Goal: Transaction & Acquisition: Download file/media

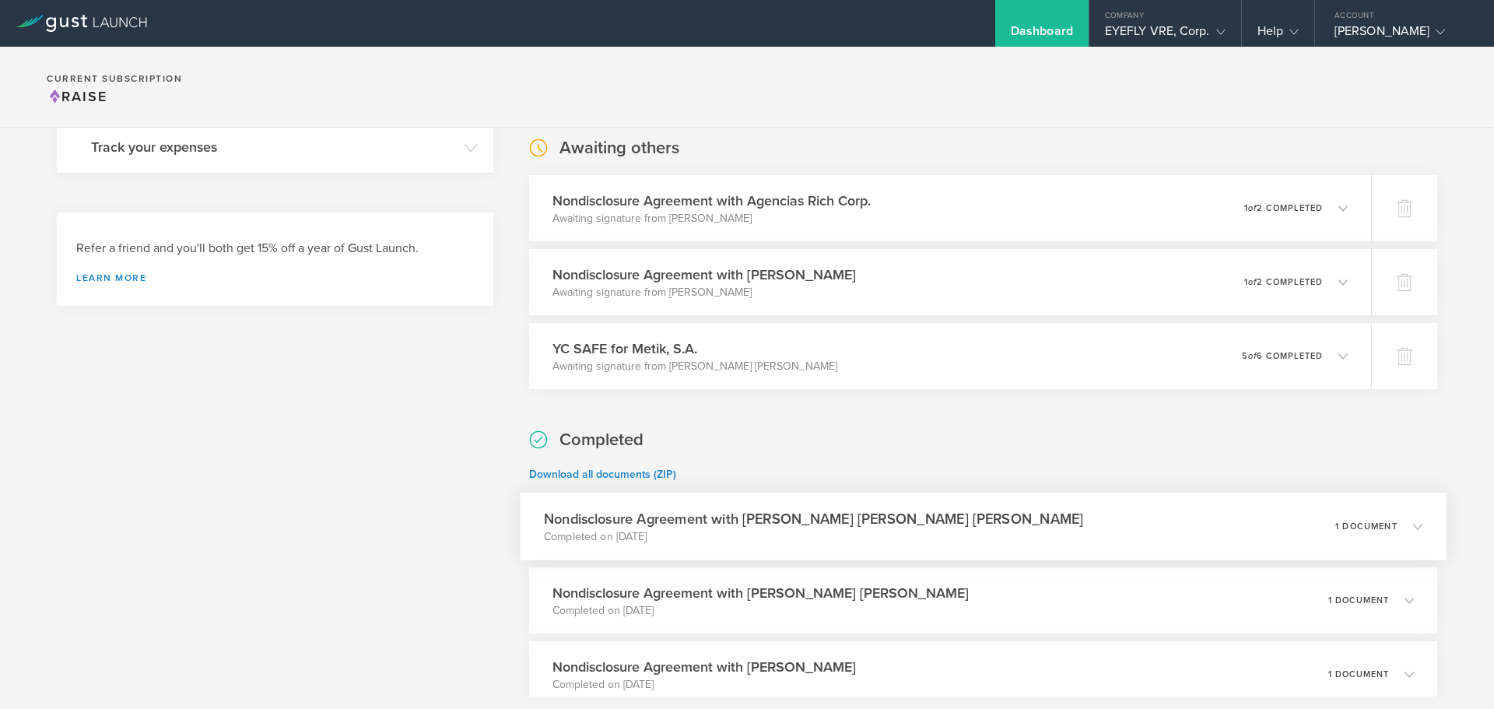
scroll to position [311, 0]
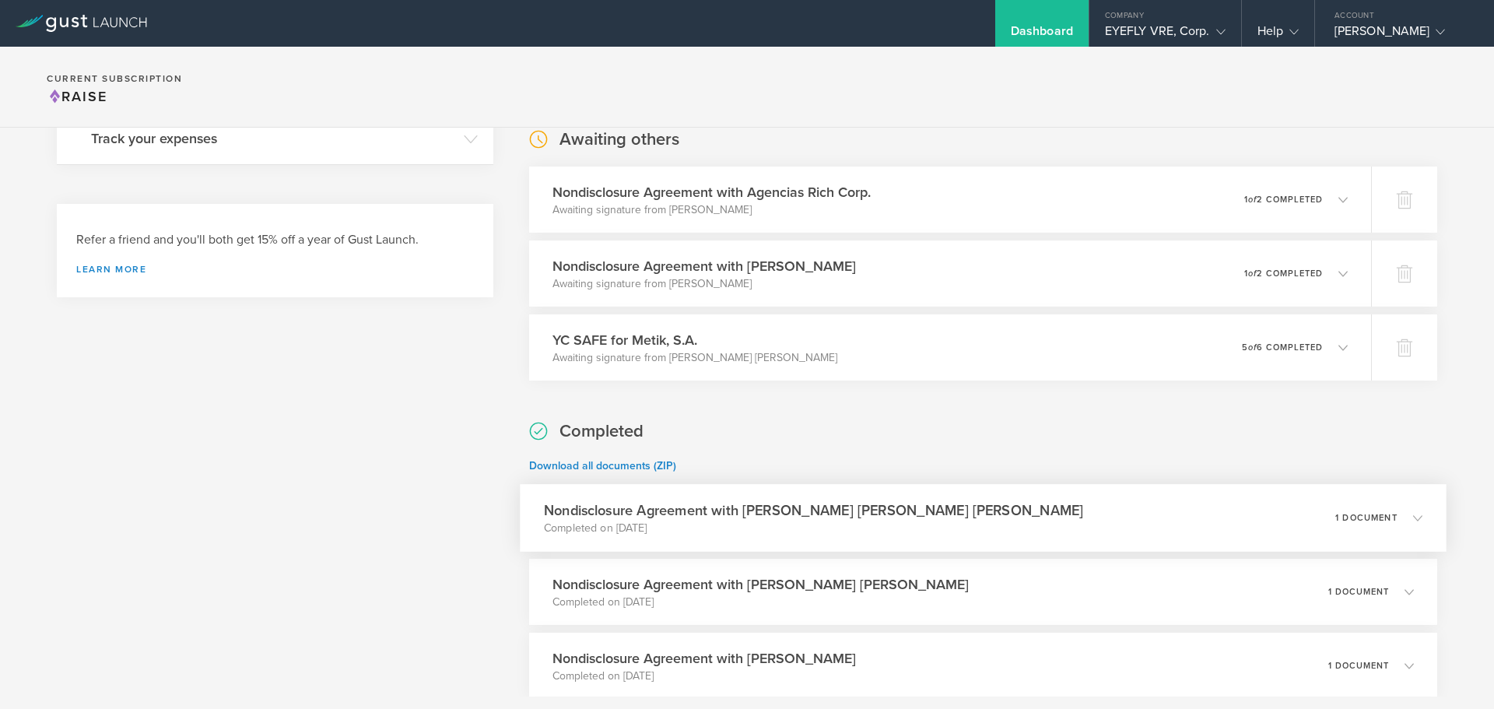
click at [848, 517] on h3 "Nondisclosure Agreement with [PERSON_NAME] [PERSON_NAME] [PERSON_NAME]" at bounding box center [814, 509] width 540 height 21
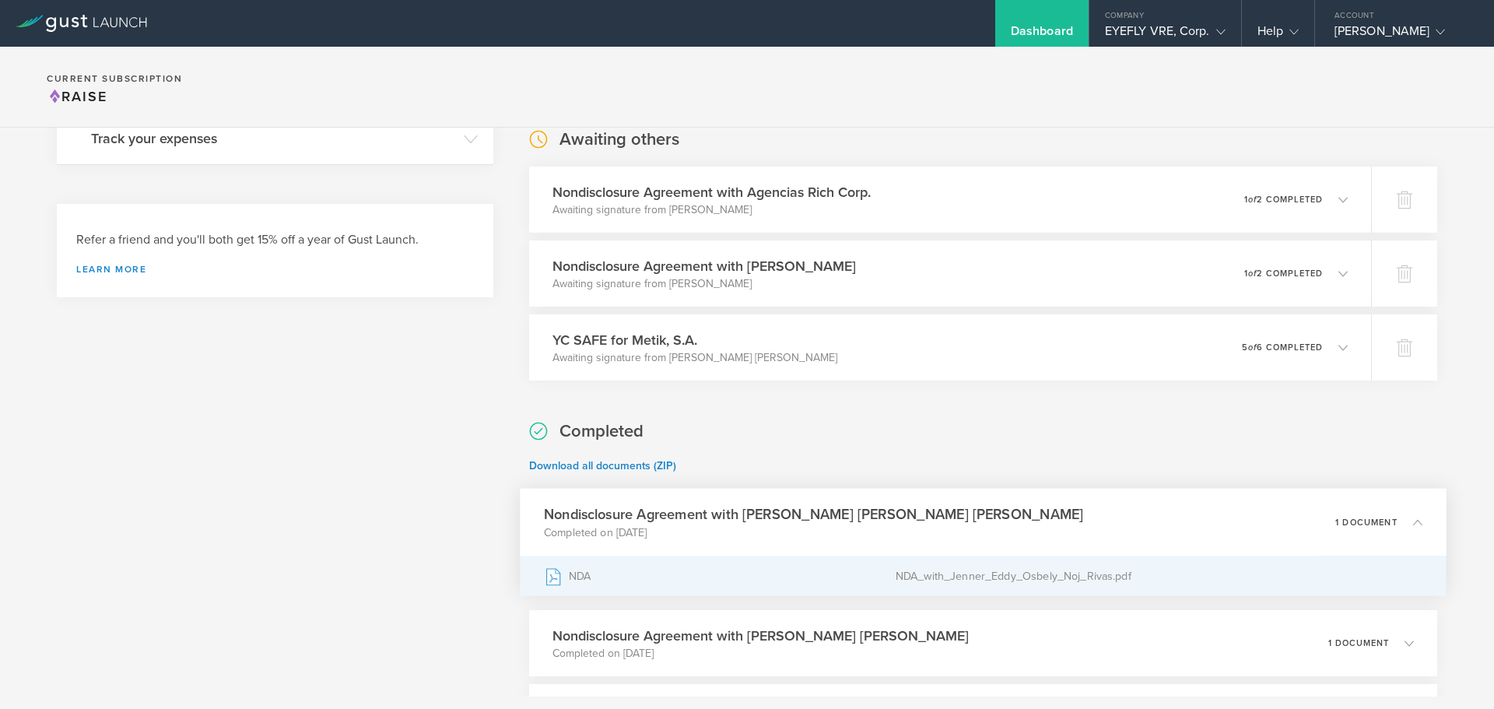
click at [574, 571] on div "NDA" at bounding box center [720, 575] width 352 height 39
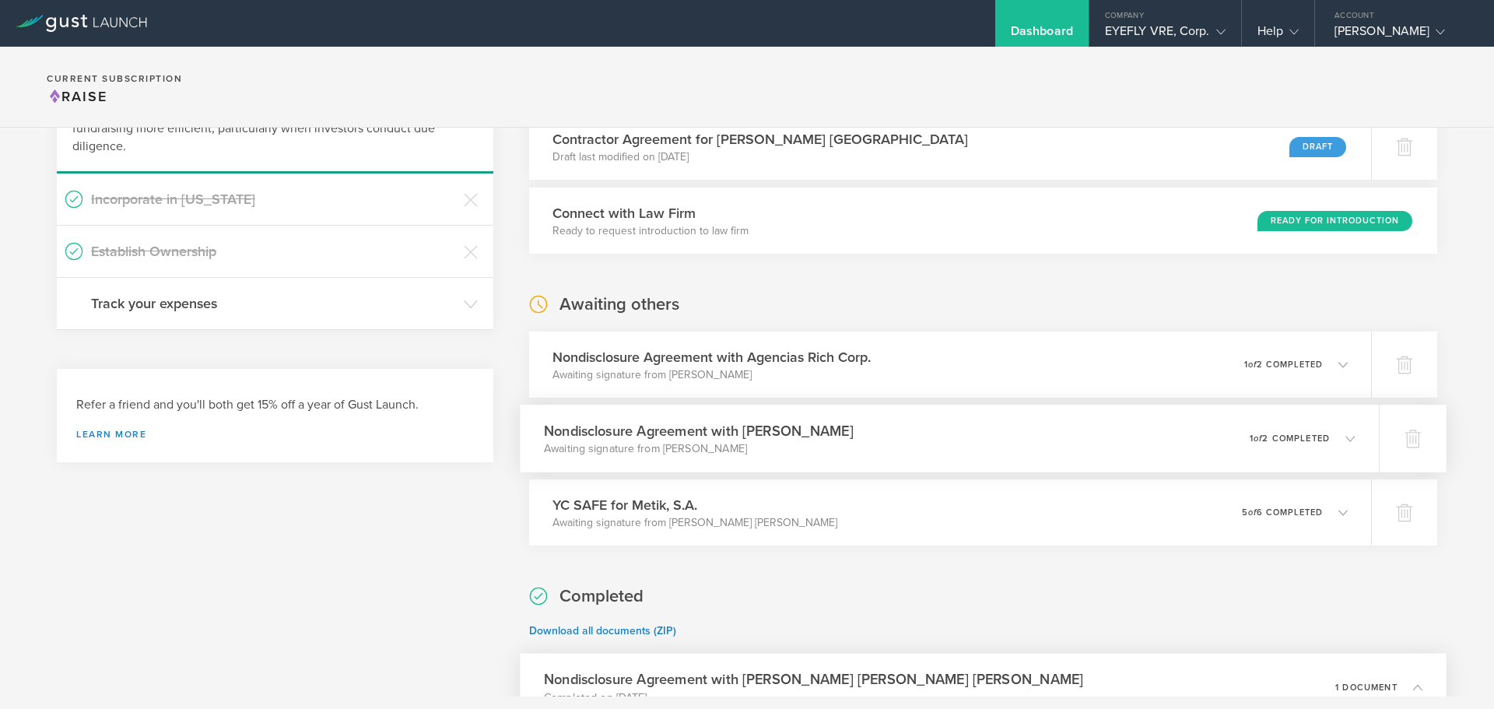
scroll to position [156, 0]
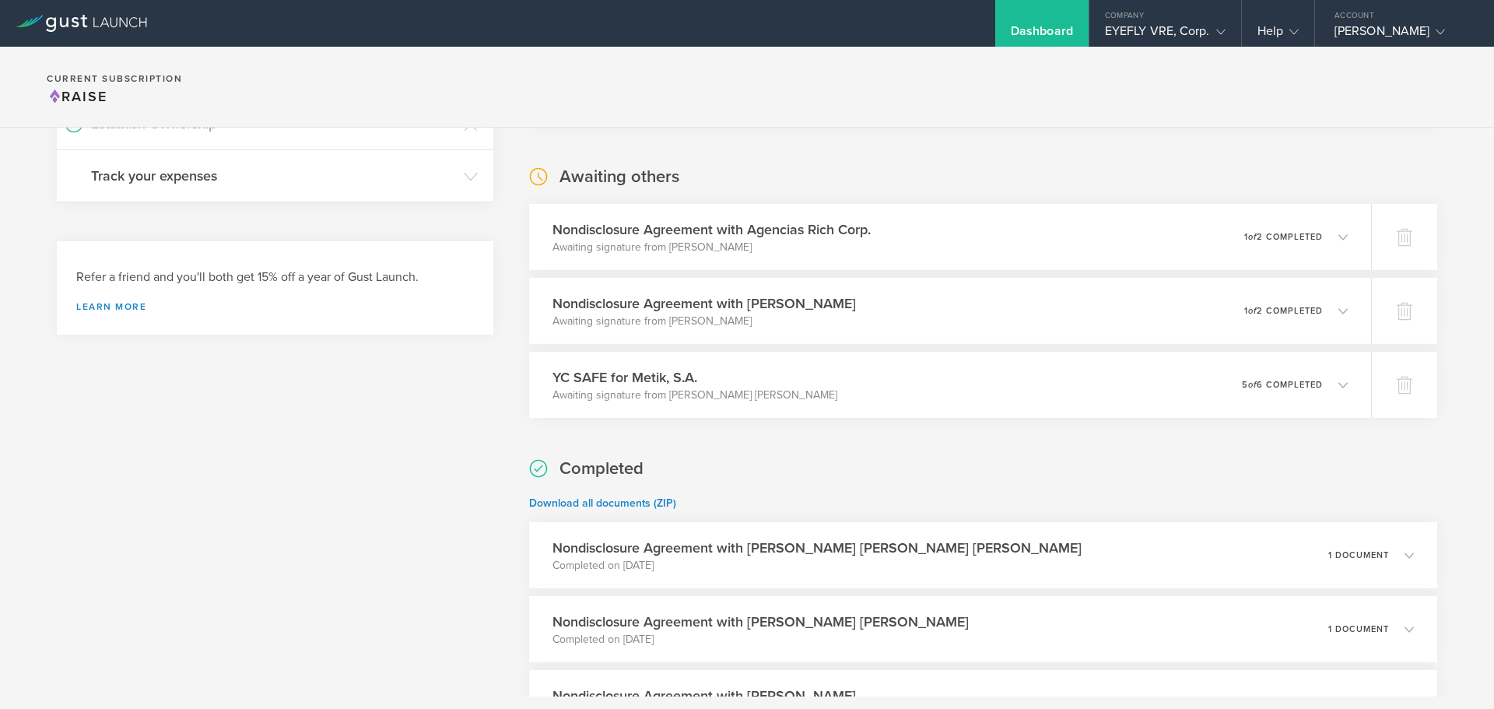
scroll to position [389, 0]
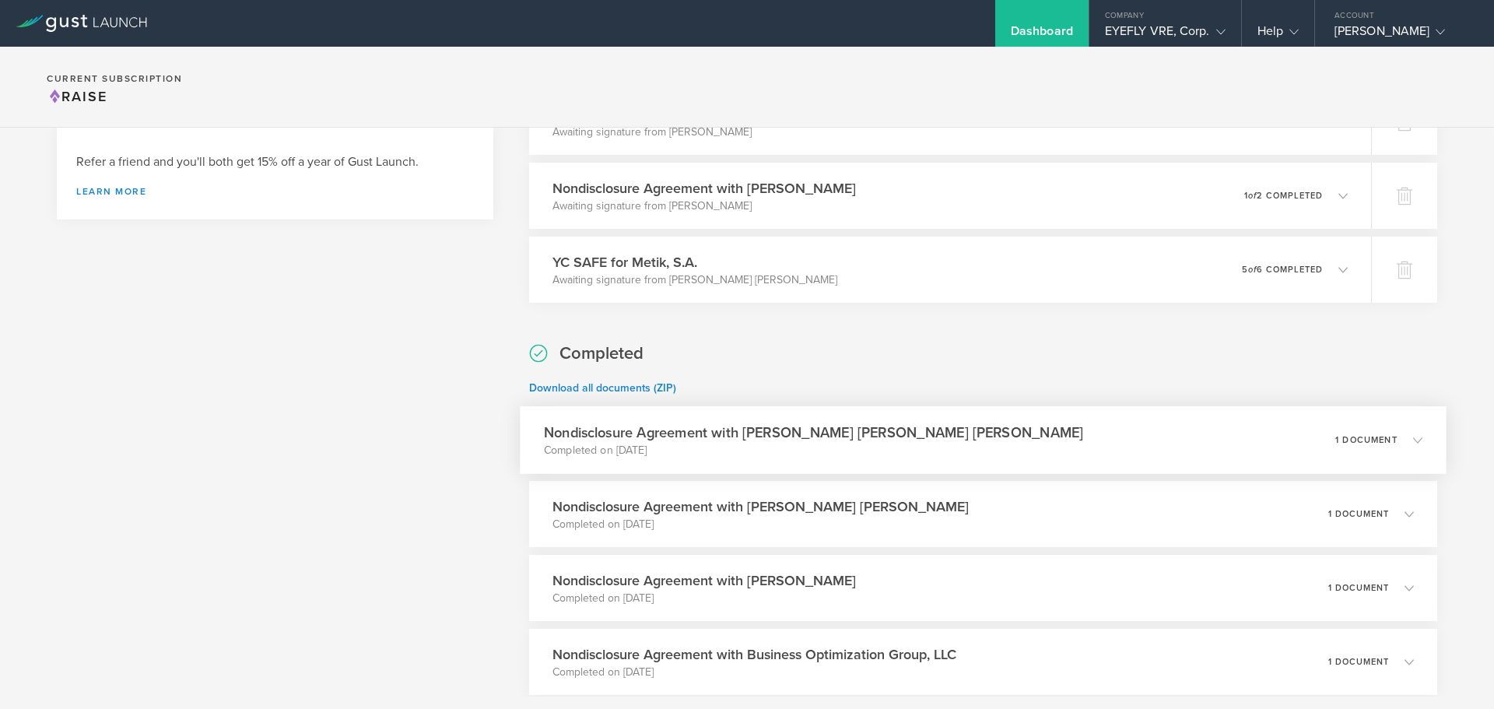
click at [1335, 436] on p "1 document" at bounding box center [1366, 440] width 62 height 9
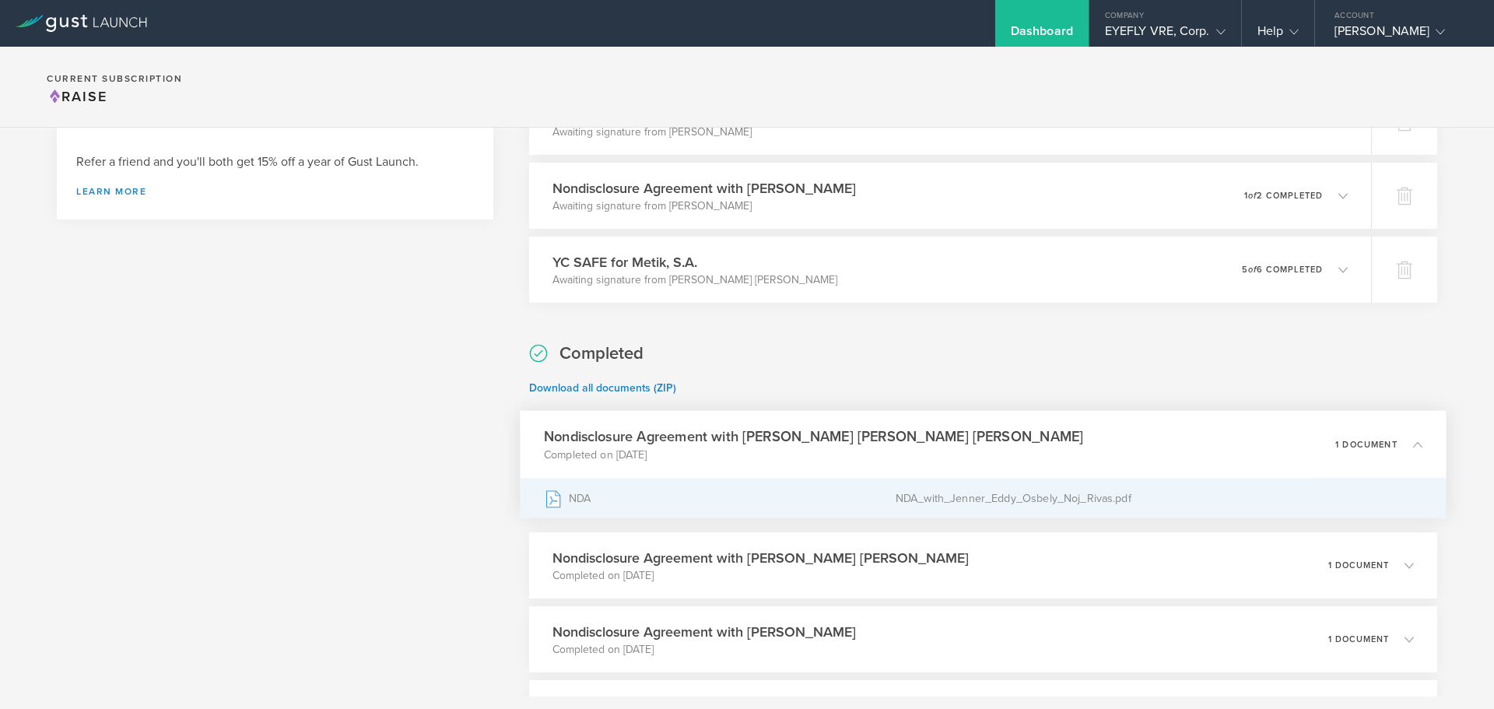
click at [576, 503] on div "NDA" at bounding box center [720, 497] width 352 height 39
